Goal: Information Seeking & Learning: Learn about a topic

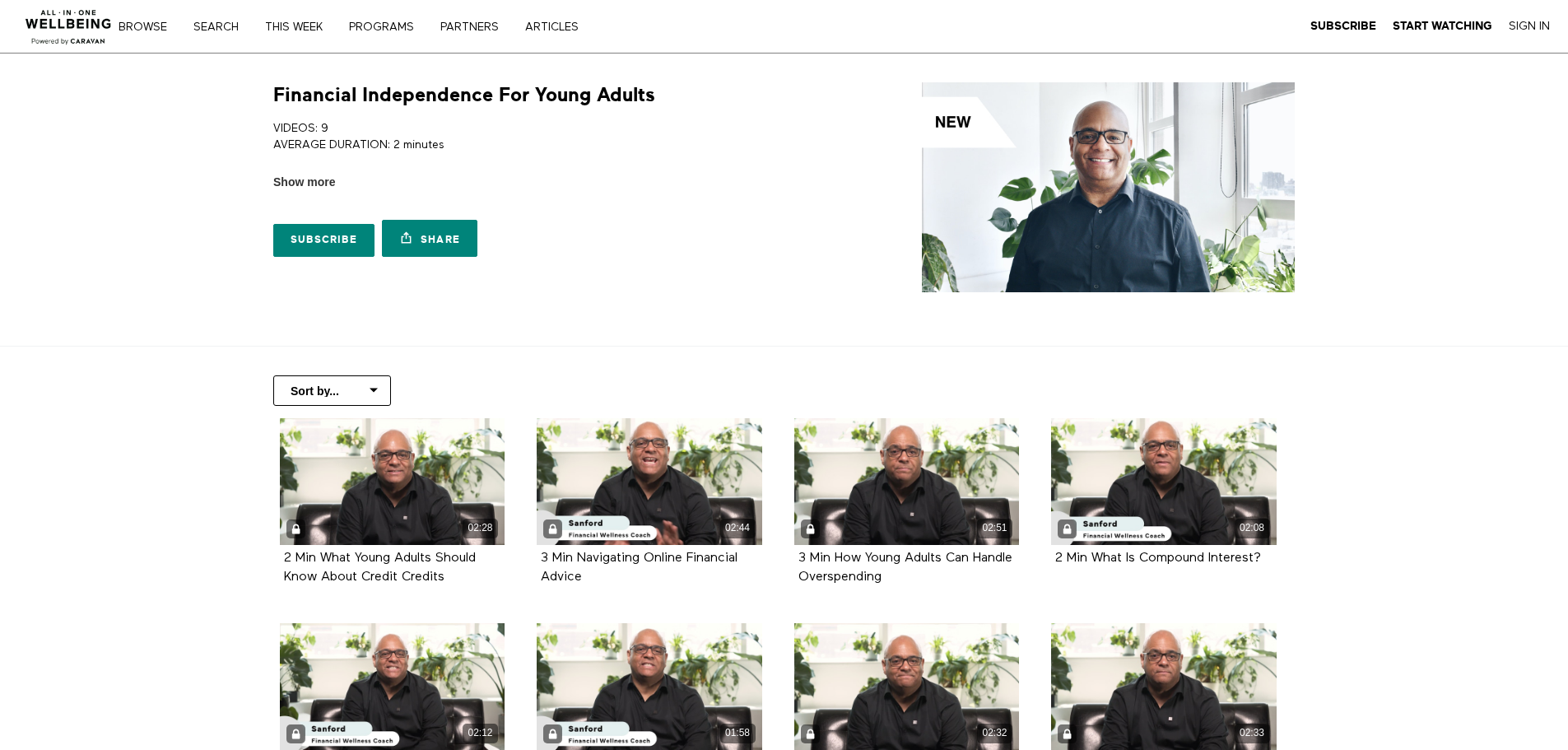
click at [1512, 28] on link "Sign In" at bounding box center [1530, 26] width 41 height 15
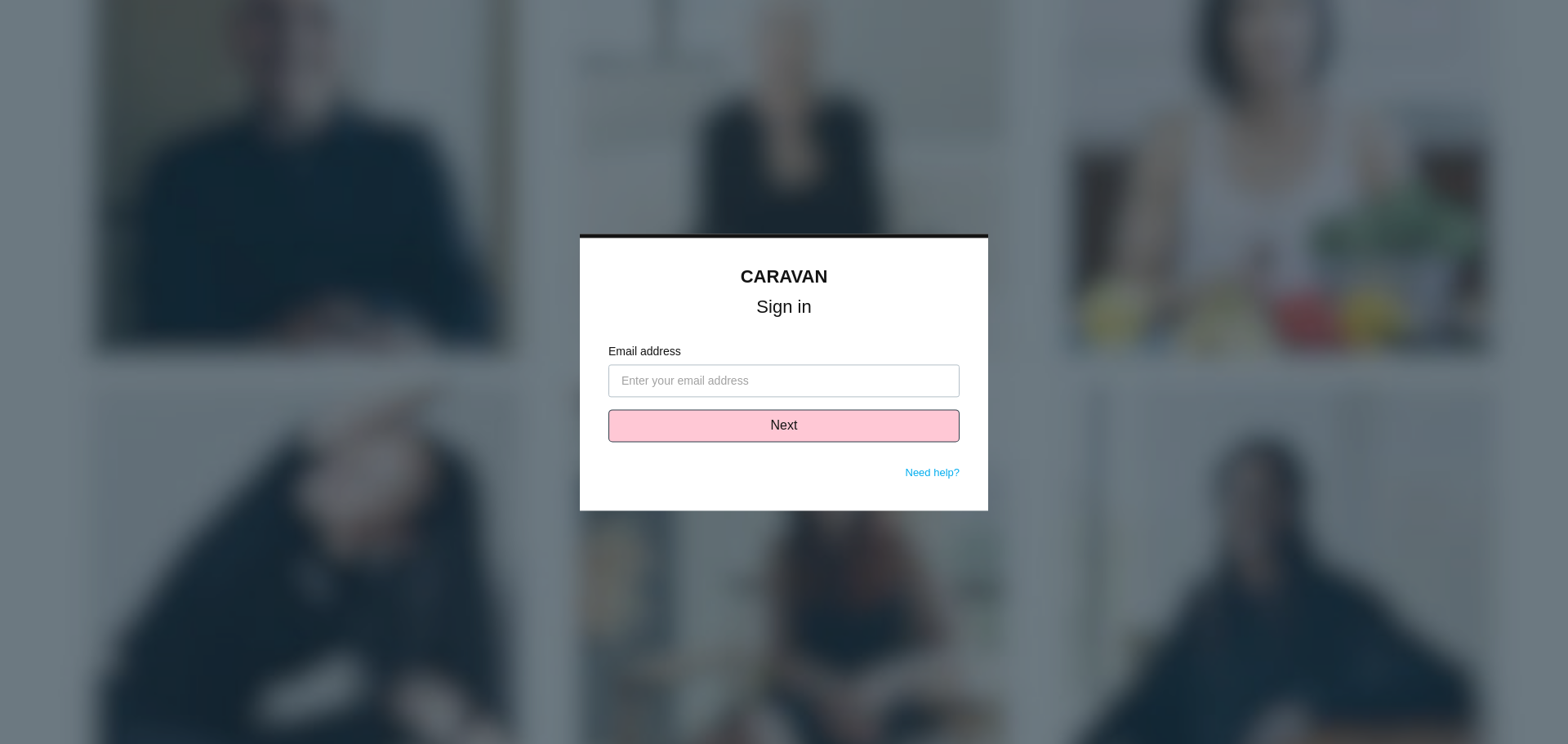
type input "[PERSON_NAME][EMAIL_ADDRESS][DOMAIN_NAME]"
click at [793, 431] on button "Next" at bounding box center [784, 425] width 351 height 33
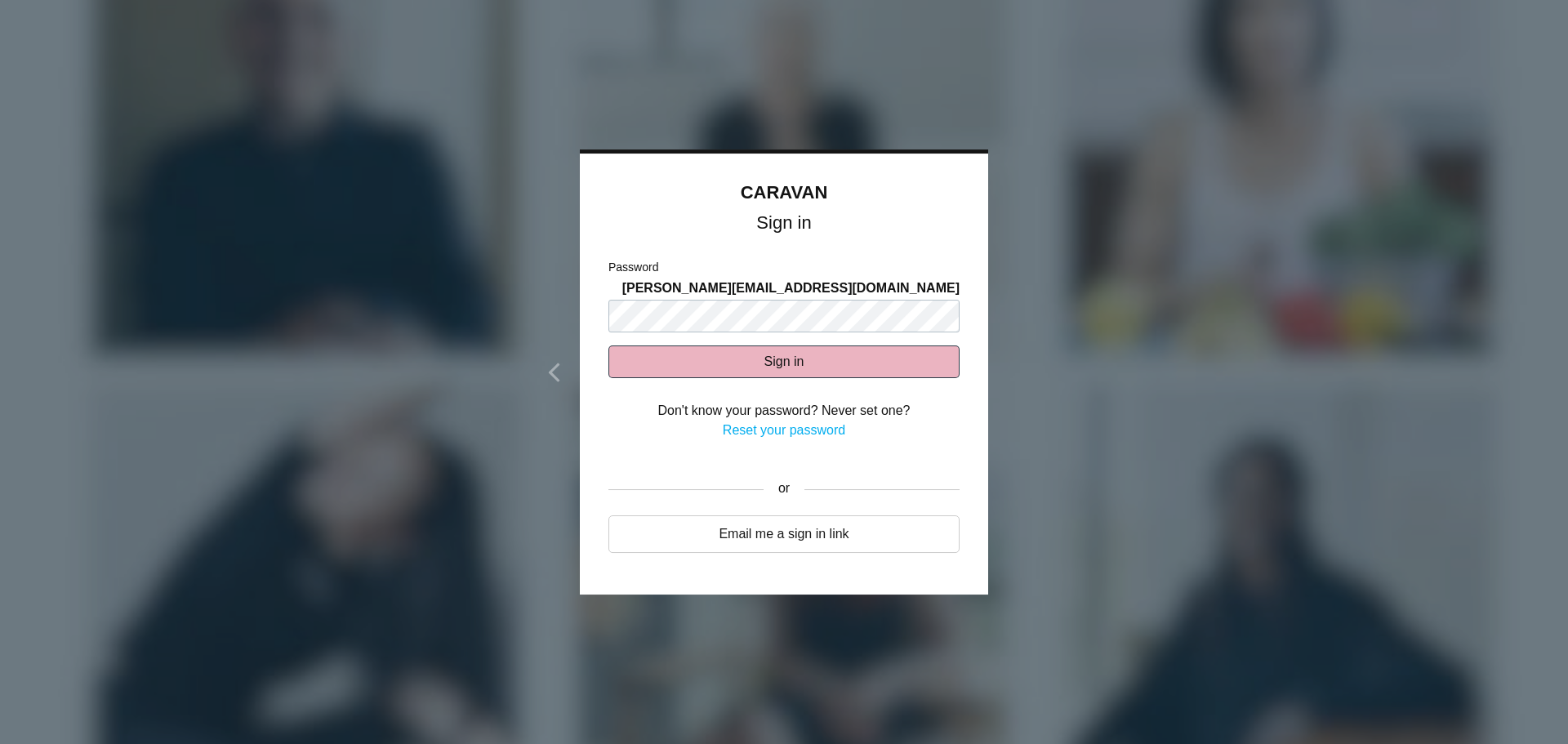
click at [763, 355] on button "Sign in" at bounding box center [784, 361] width 351 height 33
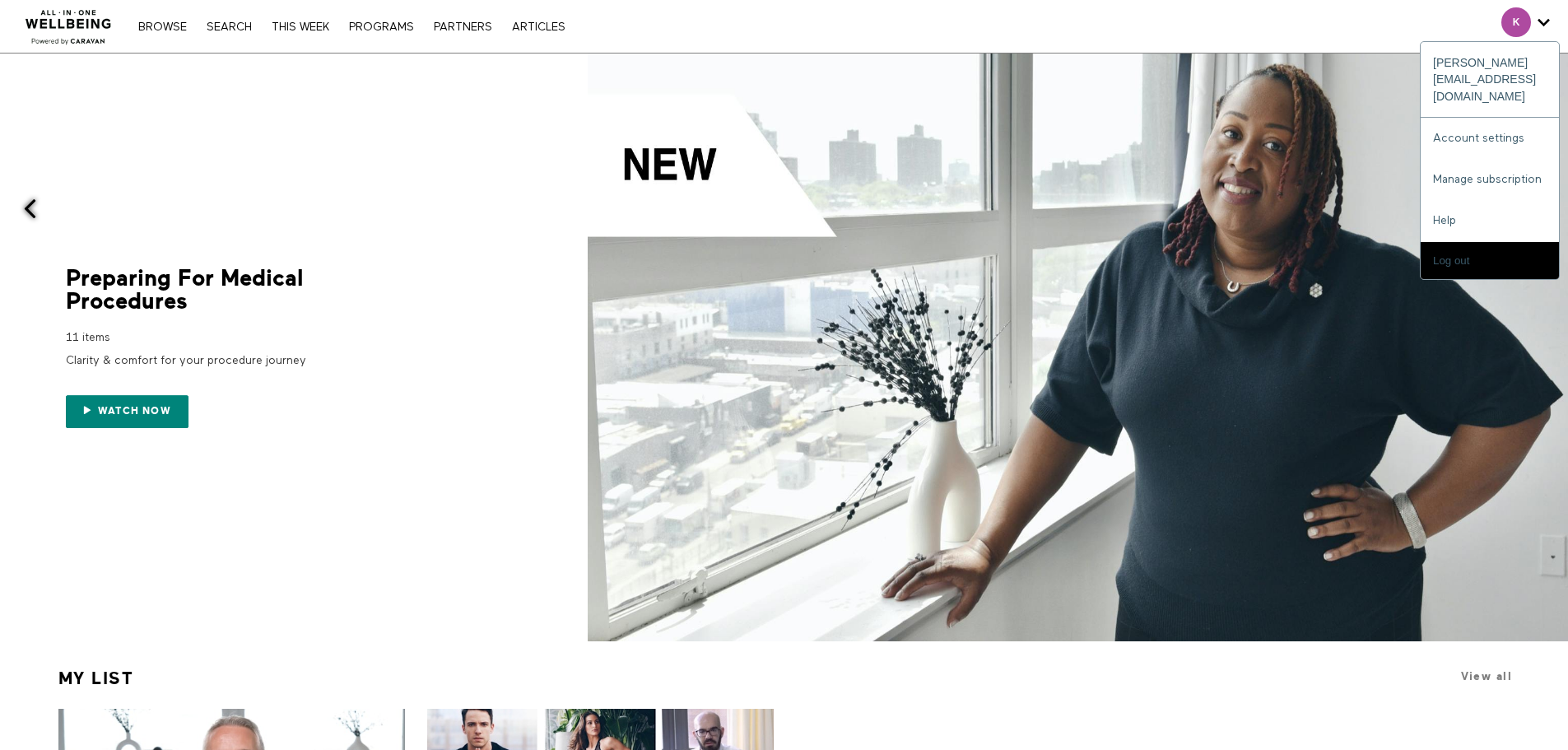
click at [1442, 242] on input "Log out" at bounding box center [1490, 260] width 138 height 37
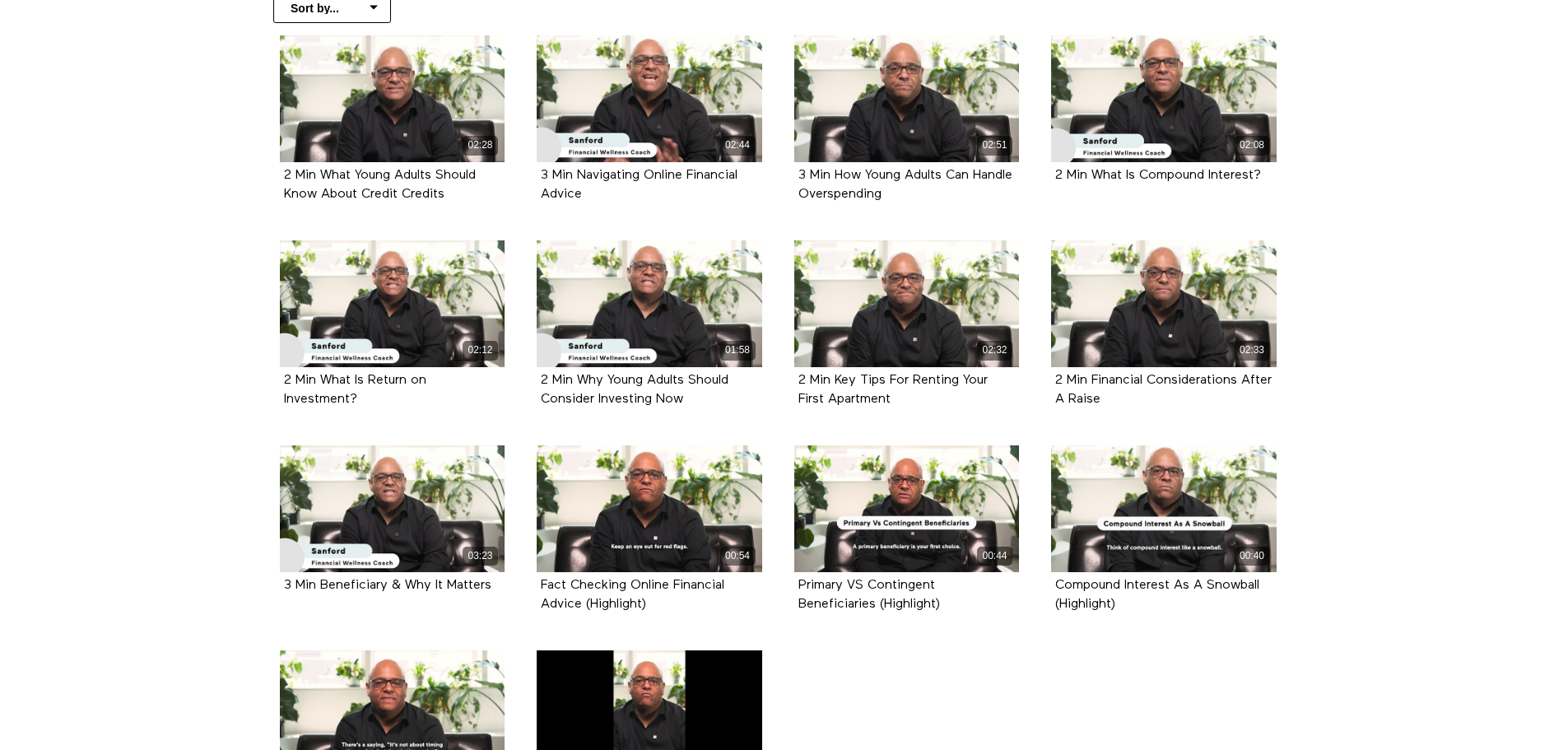
scroll to position [411, 0]
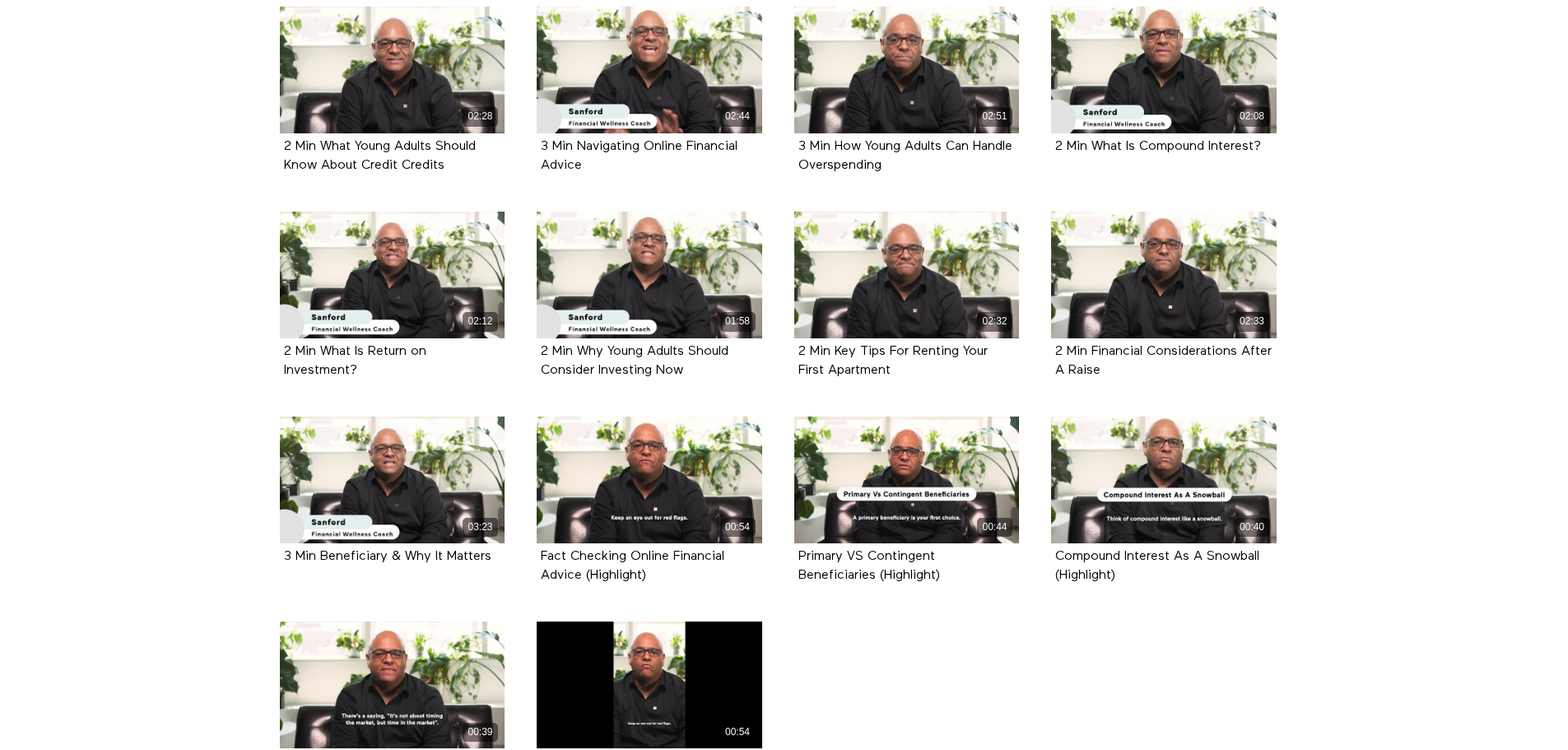
click at [878, 265] on div "02:32" at bounding box center [907, 275] width 225 height 127
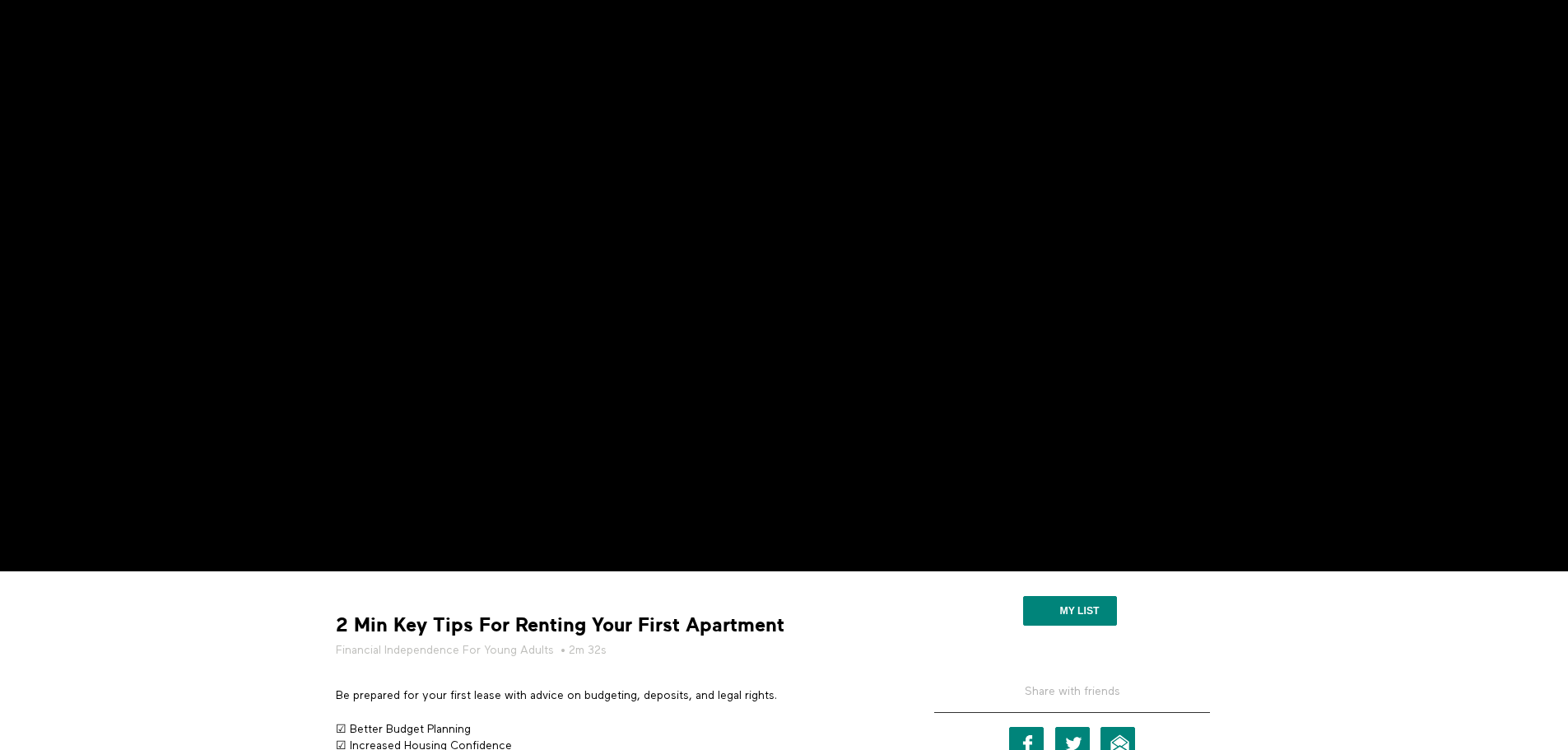
scroll to position [165, 0]
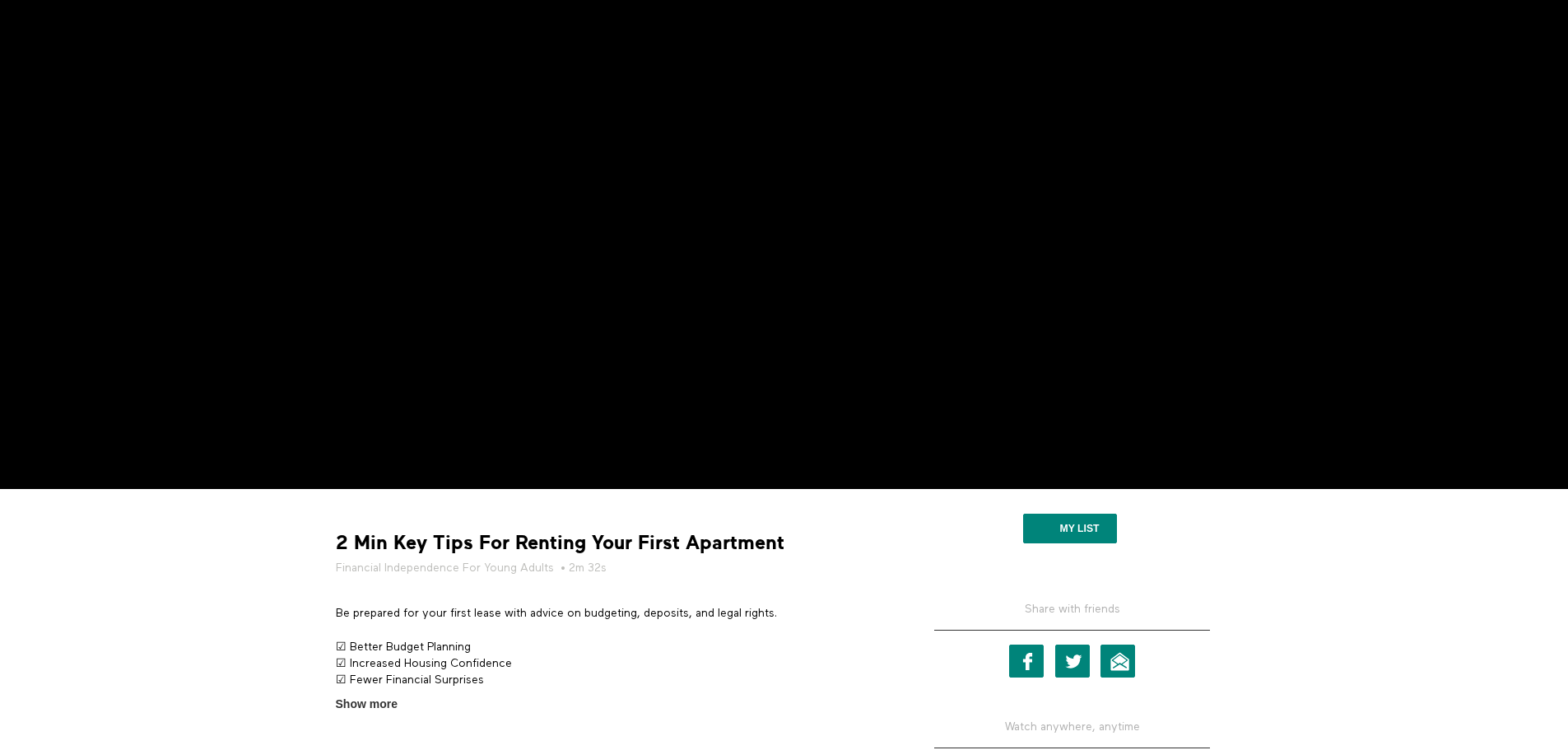
click at [352, 708] on span "Show more" at bounding box center [367, 704] width 61 height 17
click at [0, 0] on input "Show more Show less" at bounding box center [0, 0] width 0 height 0
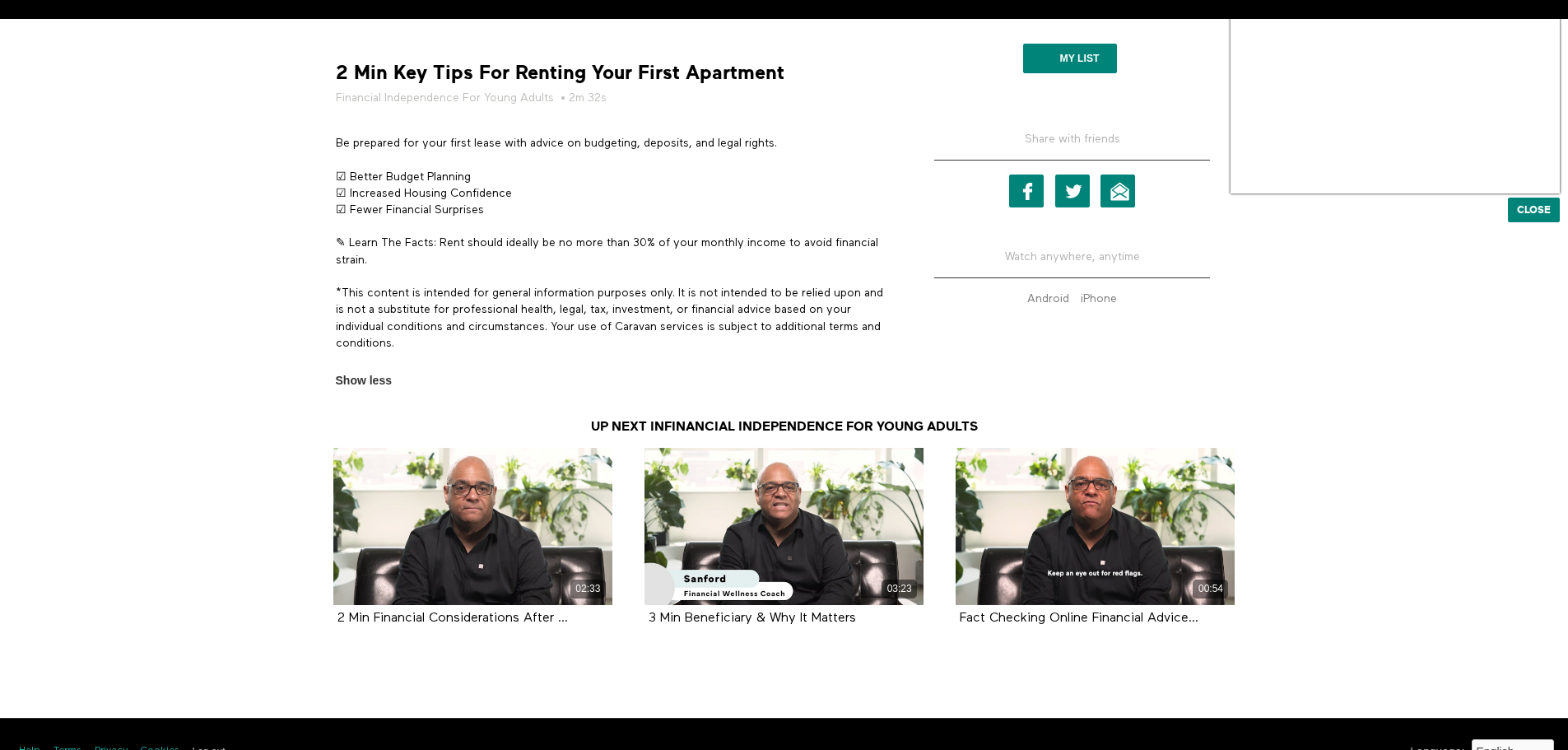
scroll to position [669, 0]
